Goal: Information Seeking & Learning: Check status

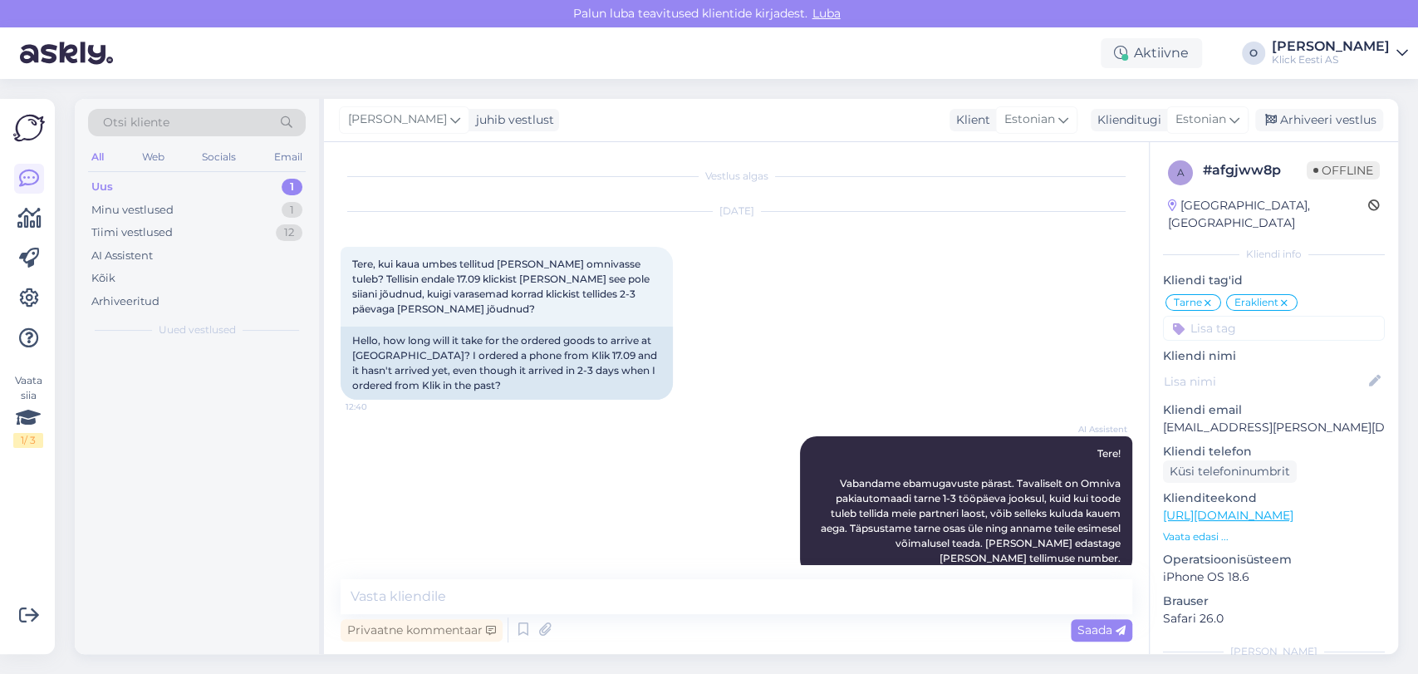
scroll to position [931, 0]
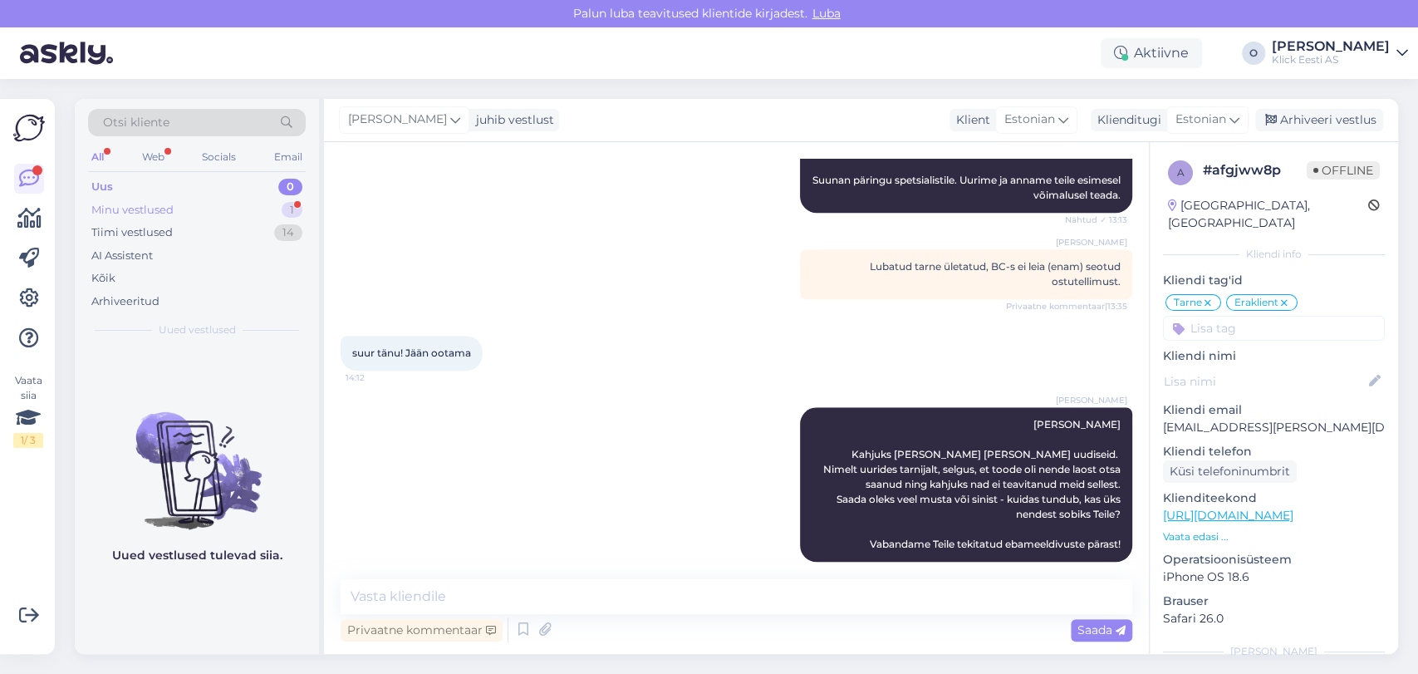
click at [162, 214] on div "Minu vestlused" at bounding box center [132, 210] width 82 height 17
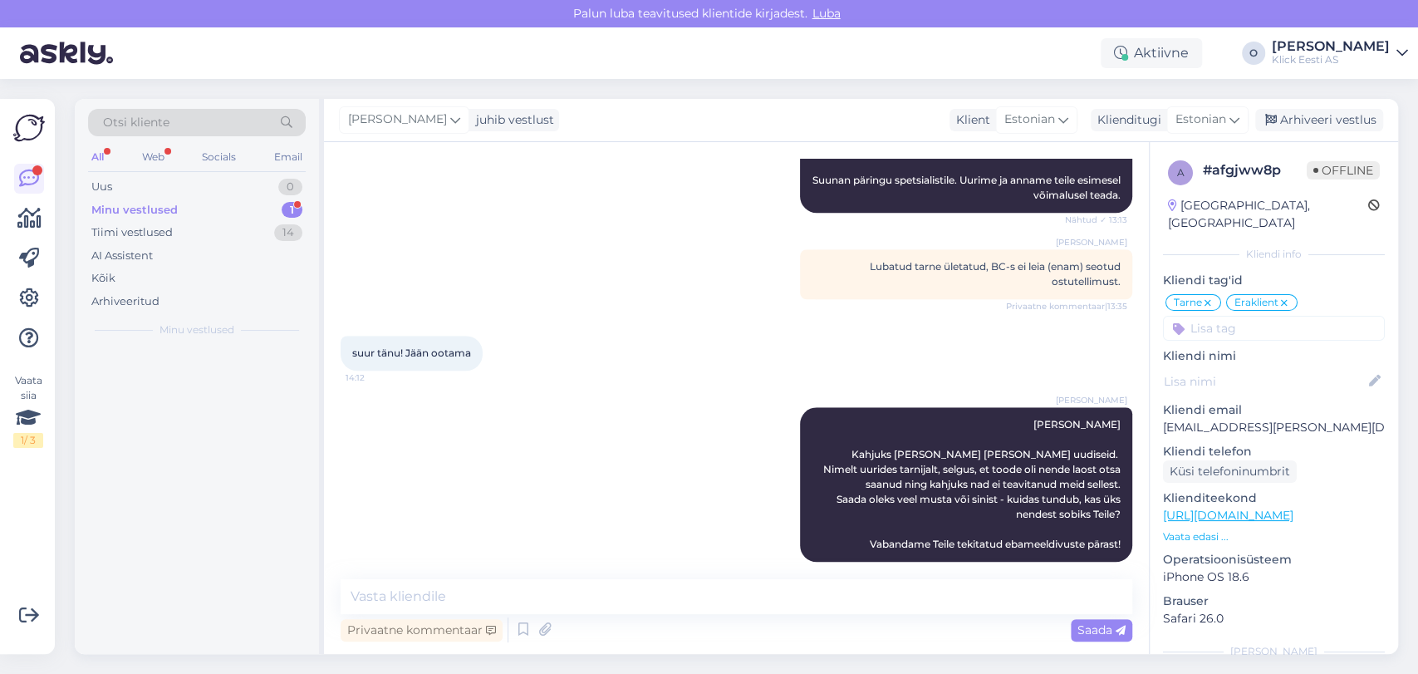
click at [162, 214] on div "Minu vestlused" at bounding box center [134, 210] width 86 height 17
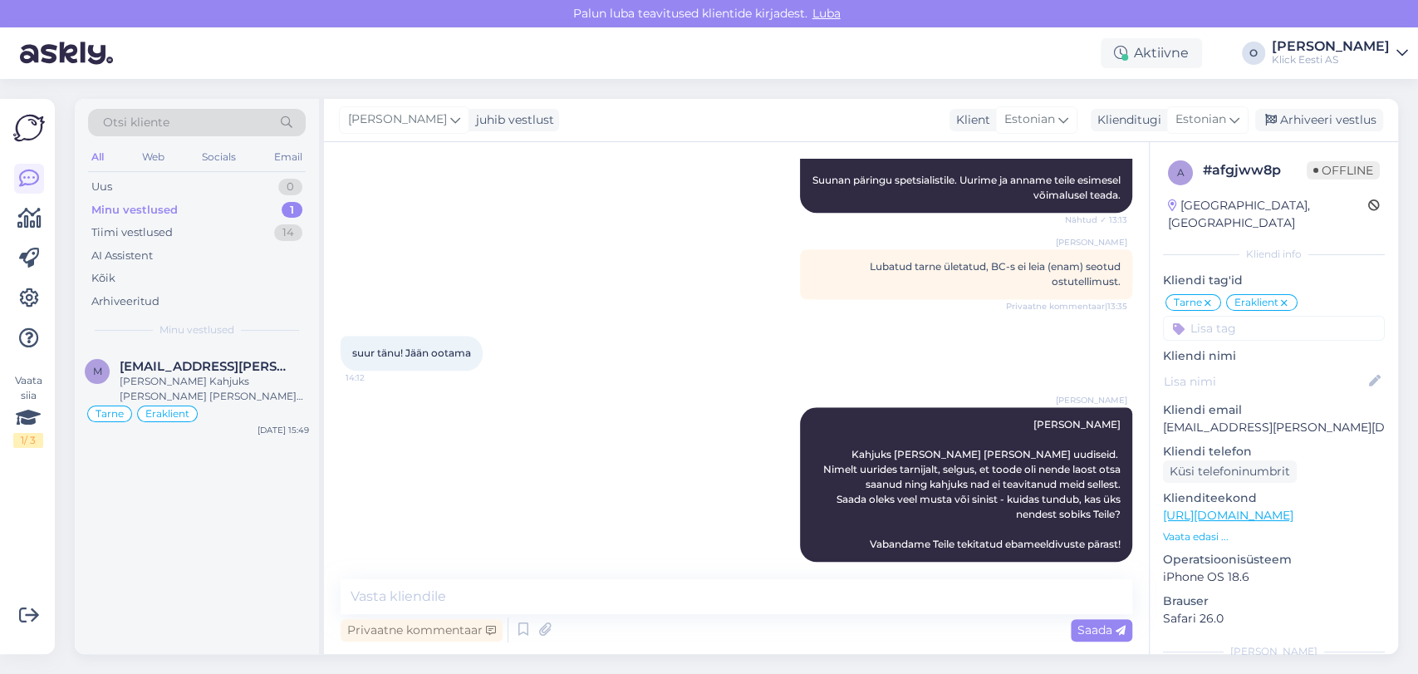
click at [162, 214] on div "Minu vestlused" at bounding box center [134, 210] width 86 height 17
click at [172, 386] on div "[PERSON_NAME] Kahjuks [PERSON_NAME] [PERSON_NAME] uudiseid. Nimelt uurides tarn…" at bounding box center [214, 389] width 189 height 30
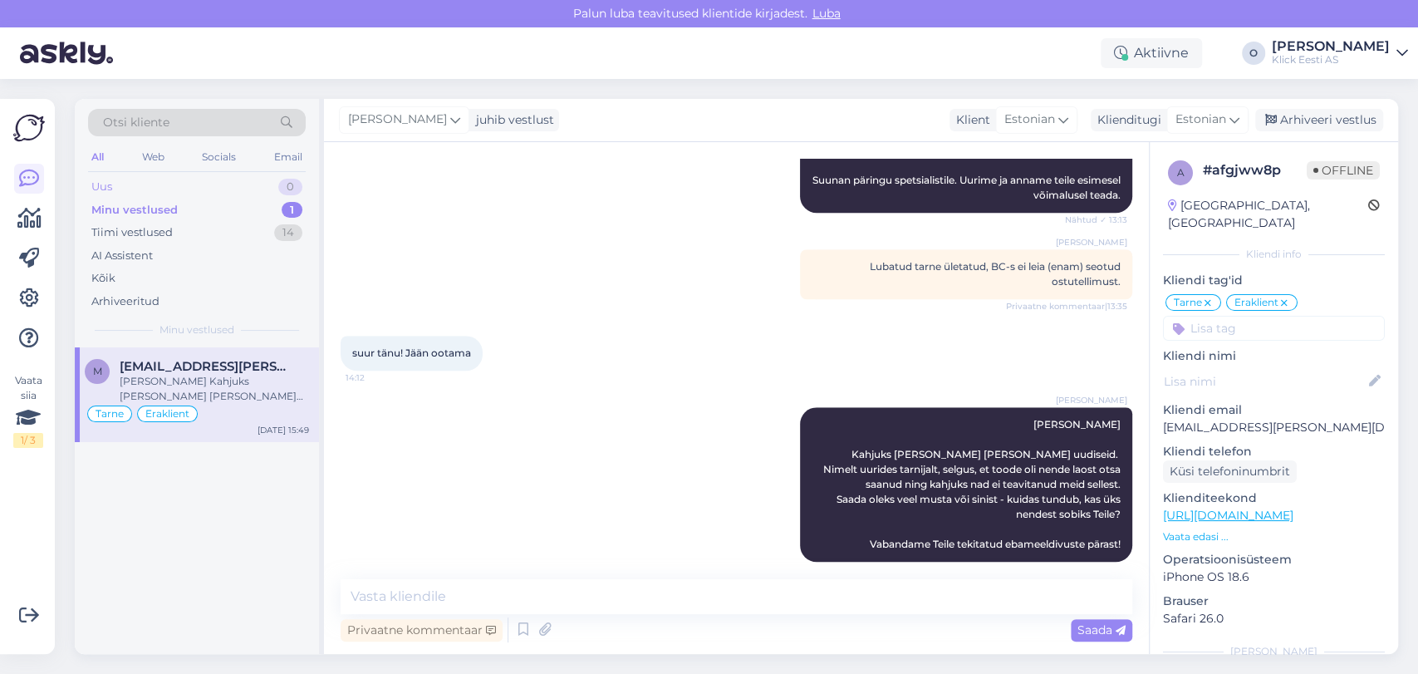
click at [186, 184] on div "Uus 0" at bounding box center [197, 186] width 218 height 23
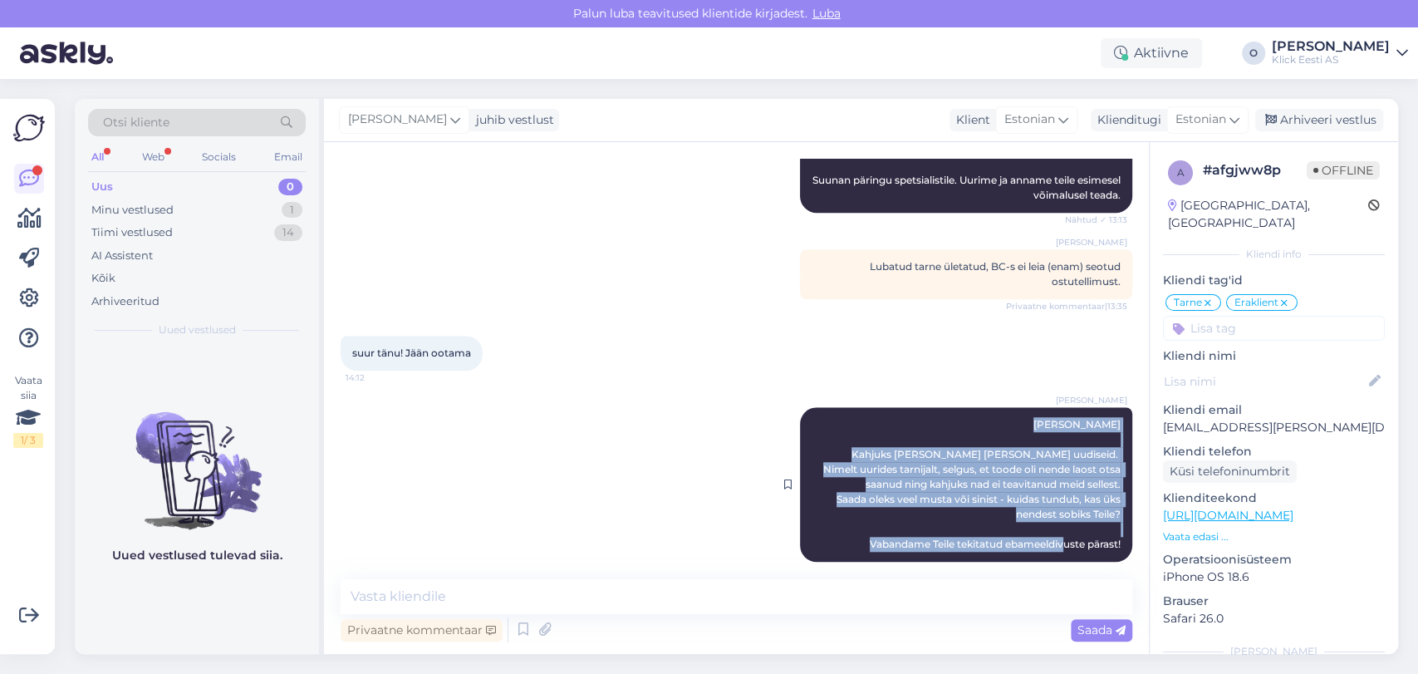
drag, startPoint x: 1046, startPoint y: 403, endPoint x: 1108, endPoint y: 533, distance: 144.6
click at [1108, 533] on div "[PERSON_NAME], [PERSON_NAME] Kahjuks [PERSON_NAME] [PERSON_NAME] uudiseid. Nime…" at bounding box center [966, 484] width 332 height 155
copy span "Tere, [PERSON_NAME] [PERSON_NAME] [PERSON_NAME] uudiseid. Nimelt uurides tarnij…"
